Goal: Task Accomplishment & Management: Manage account settings

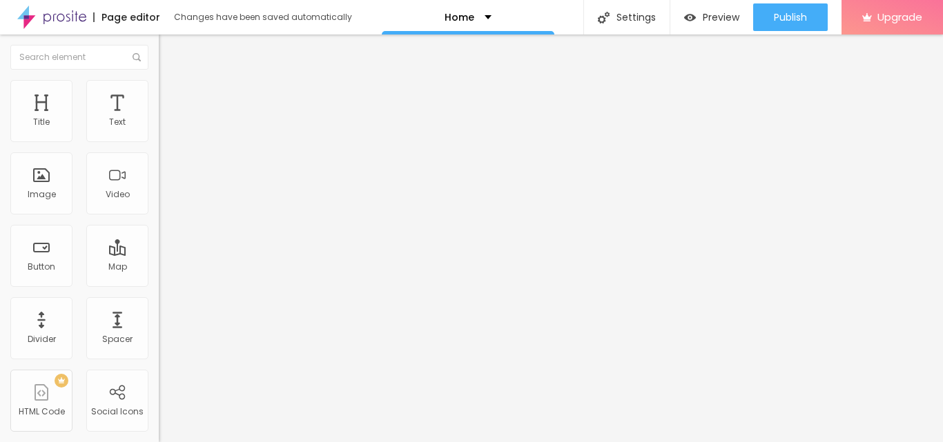
click at [159, 119] on span "Change image" at bounding box center [196, 113] width 74 height 12
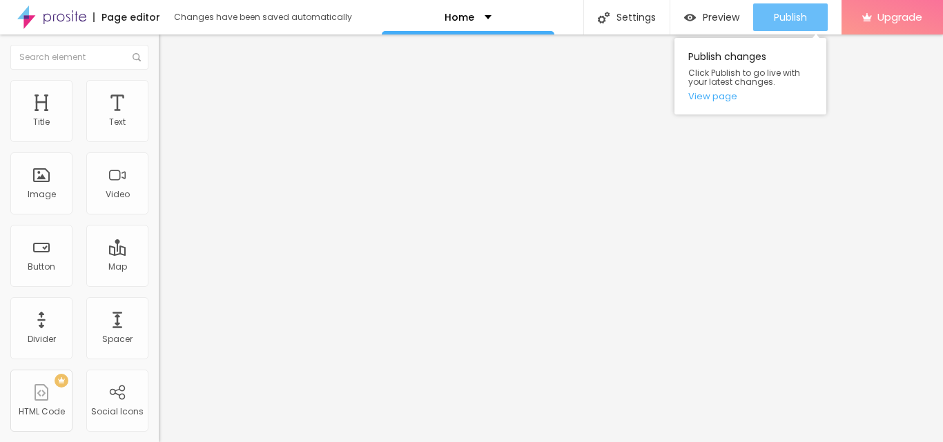
click at [779, 14] on span "Publish" at bounding box center [789, 17] width 33 height 11
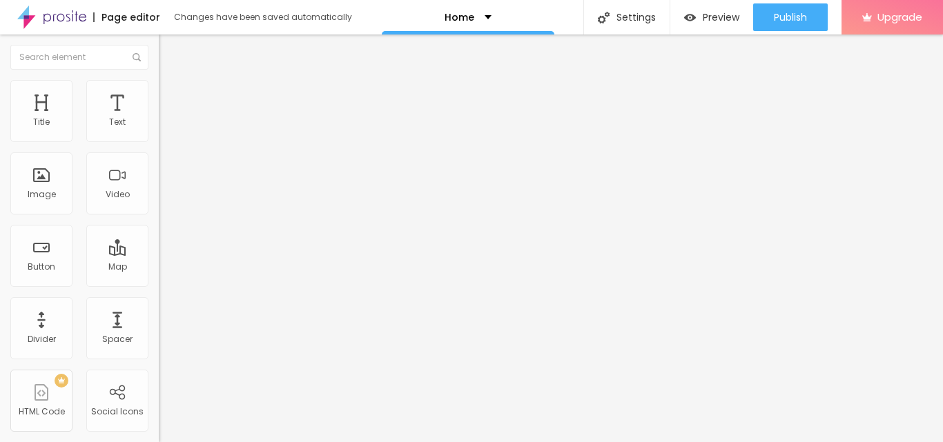
click at [169, 51] on div "Edit Image" at bounding box center [205, 50] width 72 height 11
click at [169, 51] on img "button" at bounding box center [174, 50] width 11 height 11
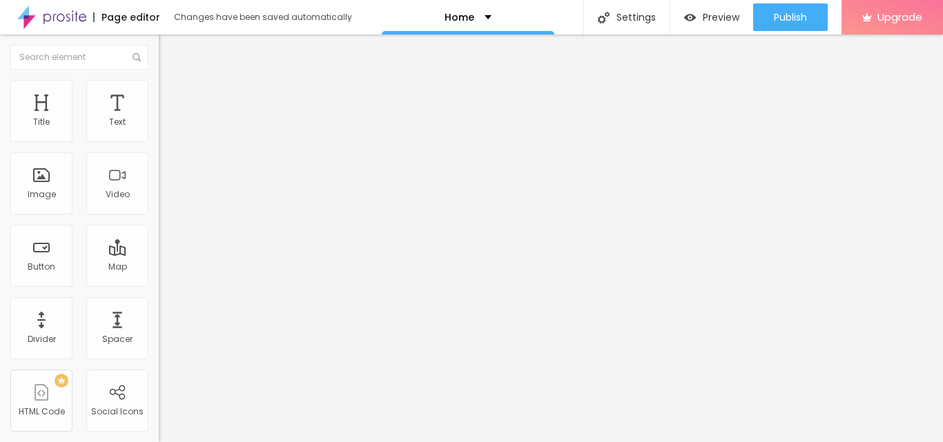
click at [169, 51] on img "button" at bounding box center [174, 50] width 11 height 11
